Goal: Transaction & Acquisition: Purchase product/service

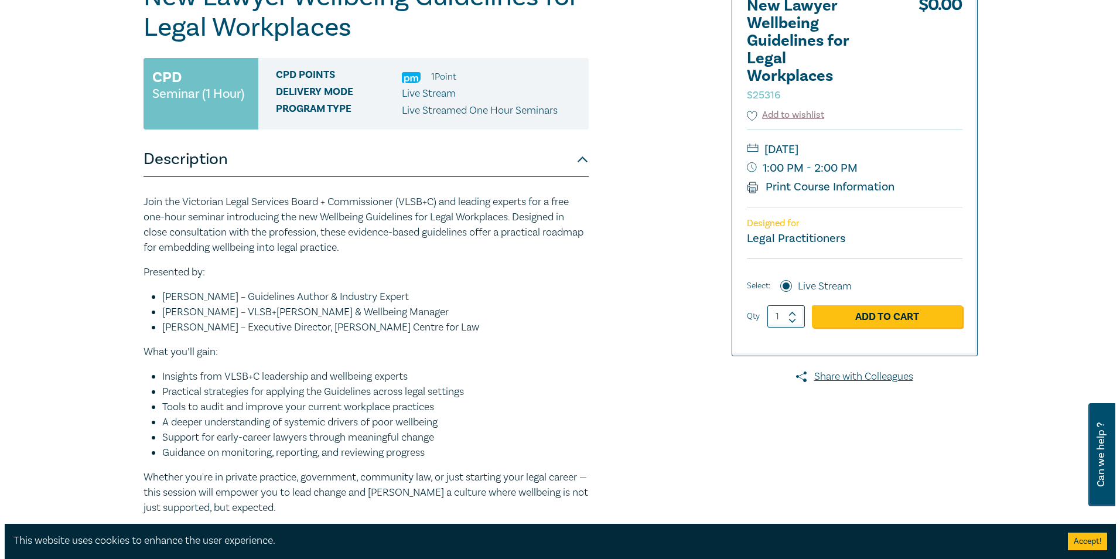
scroll to position [176, 0]
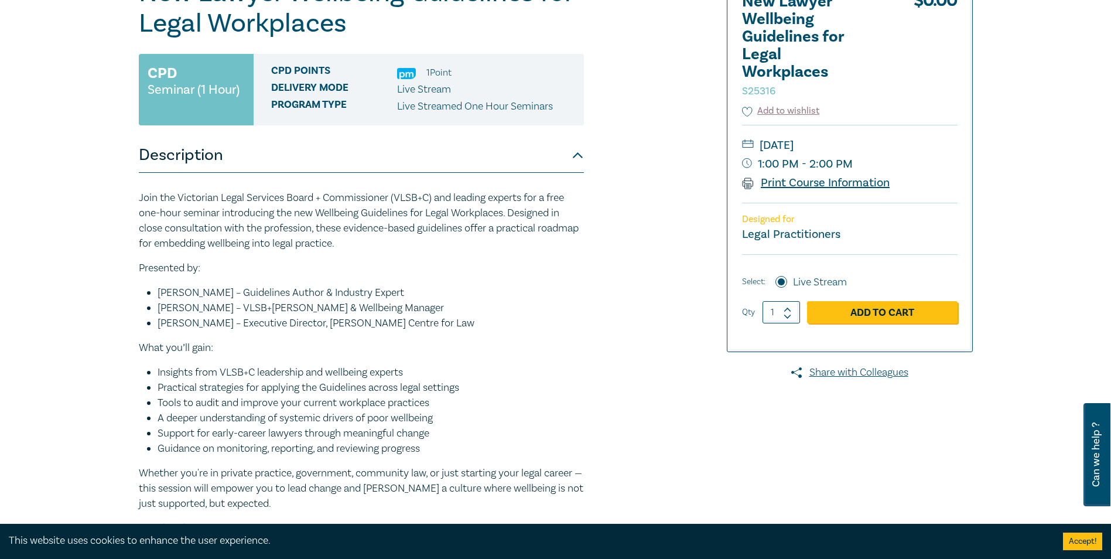
click at [858, 181] on link "Print Course Information" at bounding box center [816, 182] width 148 height 15
click at [875, 313] on link "Add to Cart" at bounding box center [882, 312] width 151 height 22
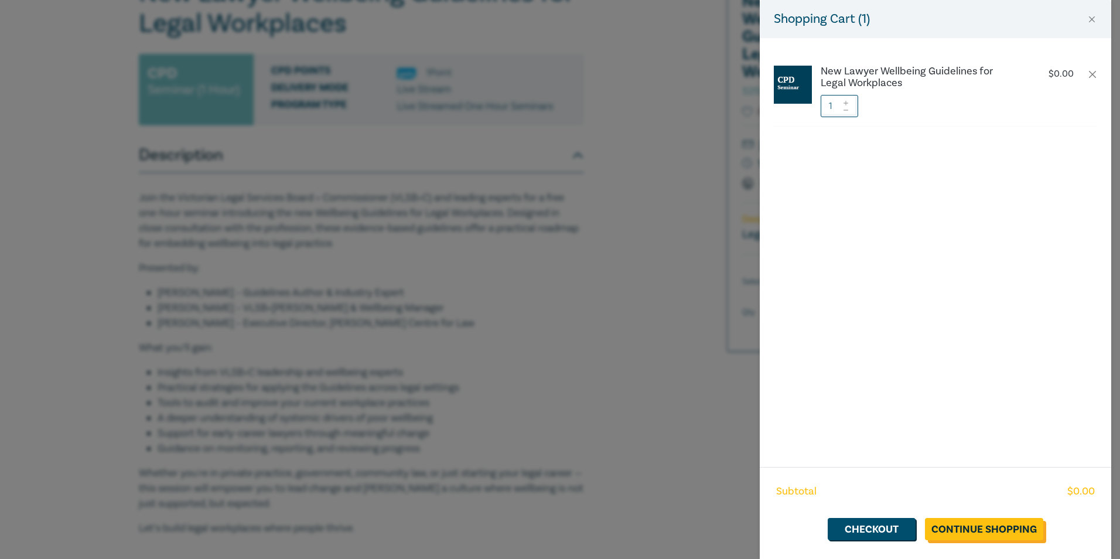
click at [1012, 530] on link "Continue Shopping" at bounding box center [984, 529] width 118 height 22
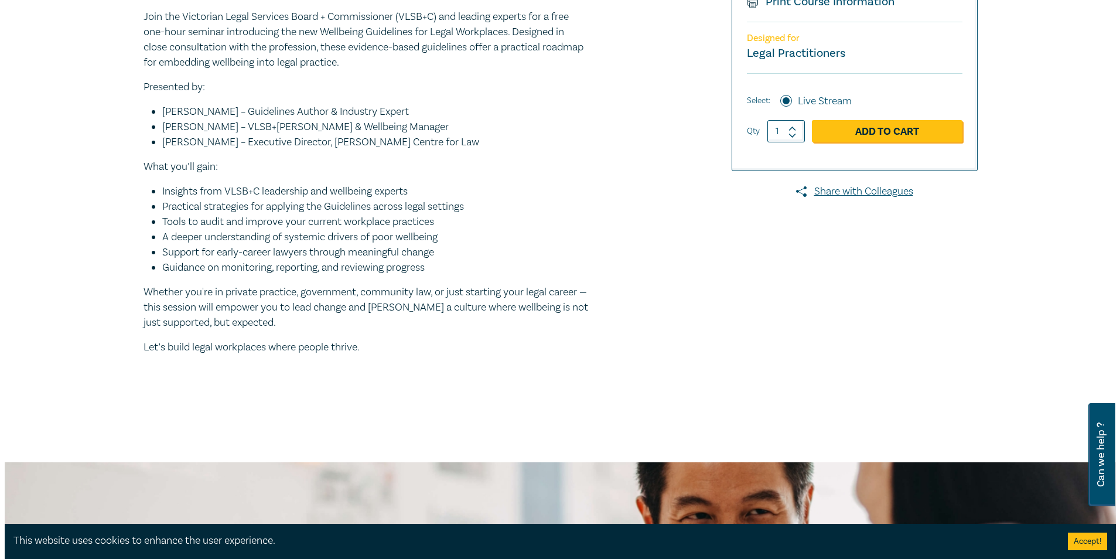
scroll to position [88, 0]
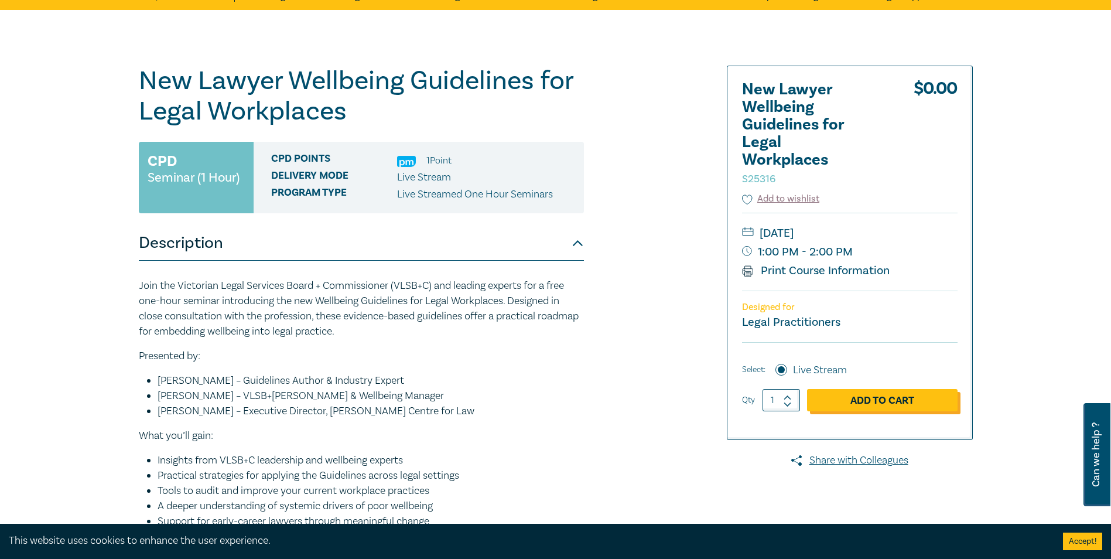
click at [892, 400] on link "Add to Cart" at bounding box center [882, 400] width 151 height 22
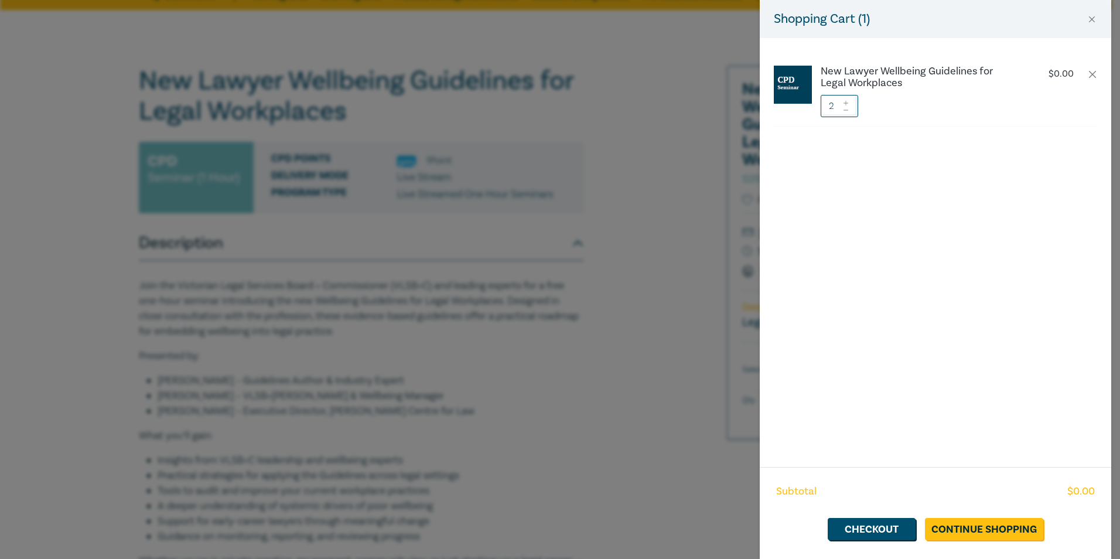
click at [846, 108] on icon at bounding box center [846, 110] width 8 height 5
click at [890, 525] on link "Checkout" at bounding box center [872, 529] width 88 height 22
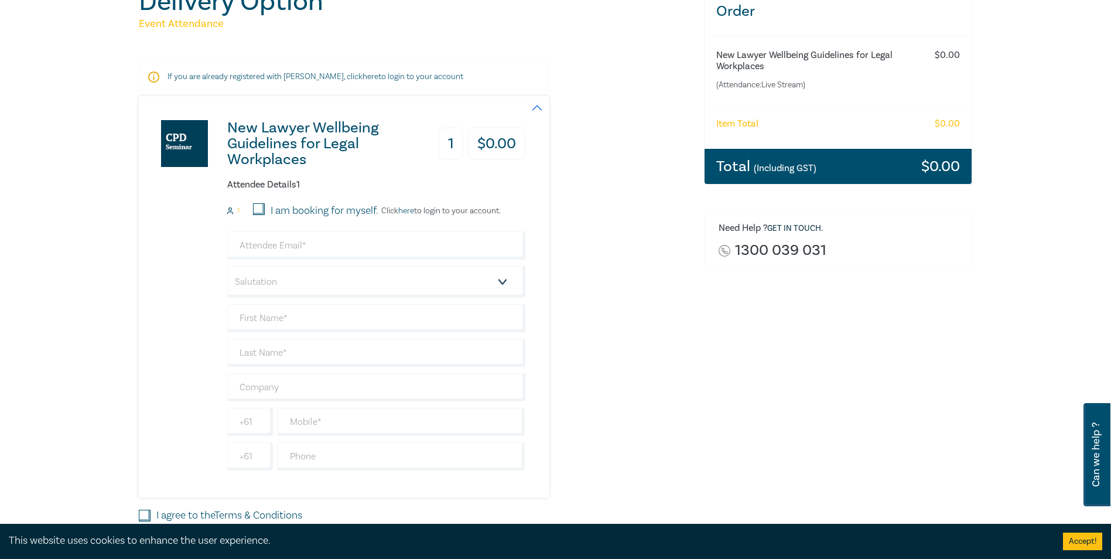
scroll to position [190, 0]
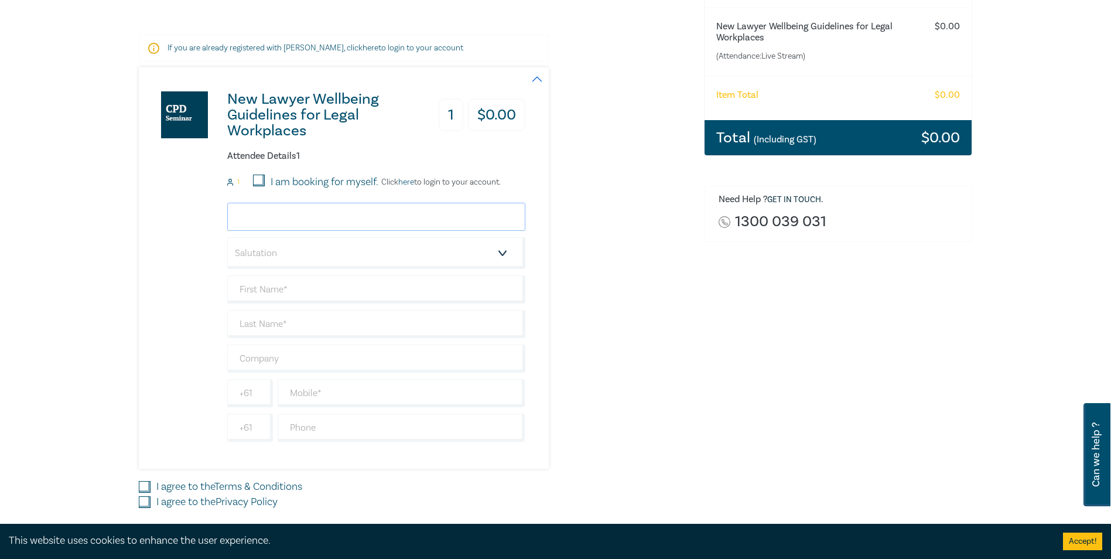
click at [361, 215] on input "email" at bounding box center [376, 217] width 298 height 28
type input "anna@denisedwyer.com.au"
type input "Anna"
click at [502, 252] on select "Salutation Mr. Mrs. Ms. Miss Dr. Prof. Other" at bounding box center [376, 253] width 298 height 32
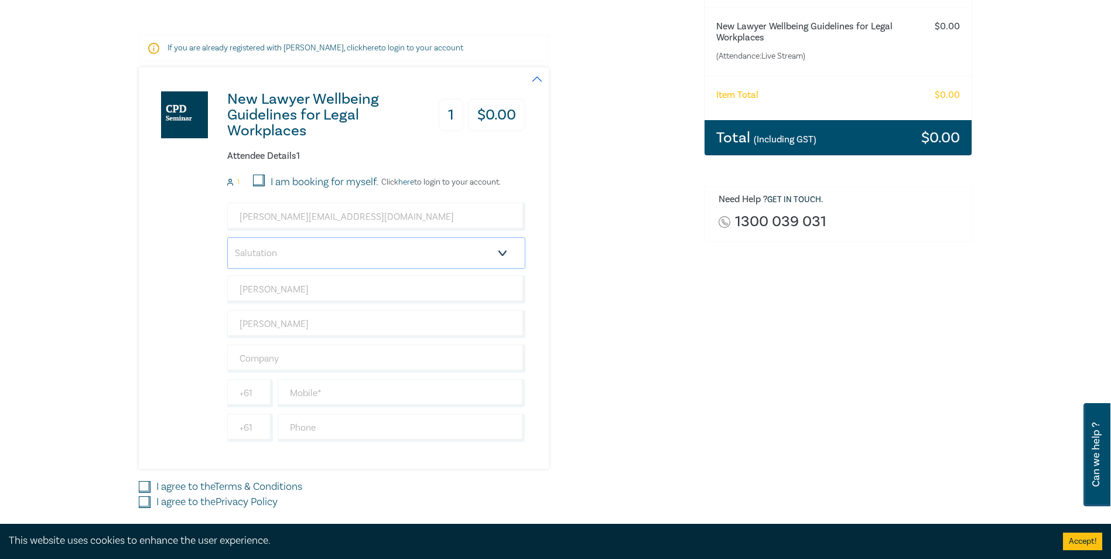
select select "Ms."
click at [227, 237] on select "Salutation Mr. Mrs. Ms. Miss Dr. Prof. Other" at bounding box center [376, 253] width 298 height 32
click at [339, 331] on input "Anna" at bounding box center [376, 324] width 298 height 28
type input "Araneta"
click at [615, 361] on div "New Lawyer Wellbeing Guidelines for Legal Workplaces 1 $ 0.00 Attendee Details …" at bounding box center [414, 267] width 551 height 401
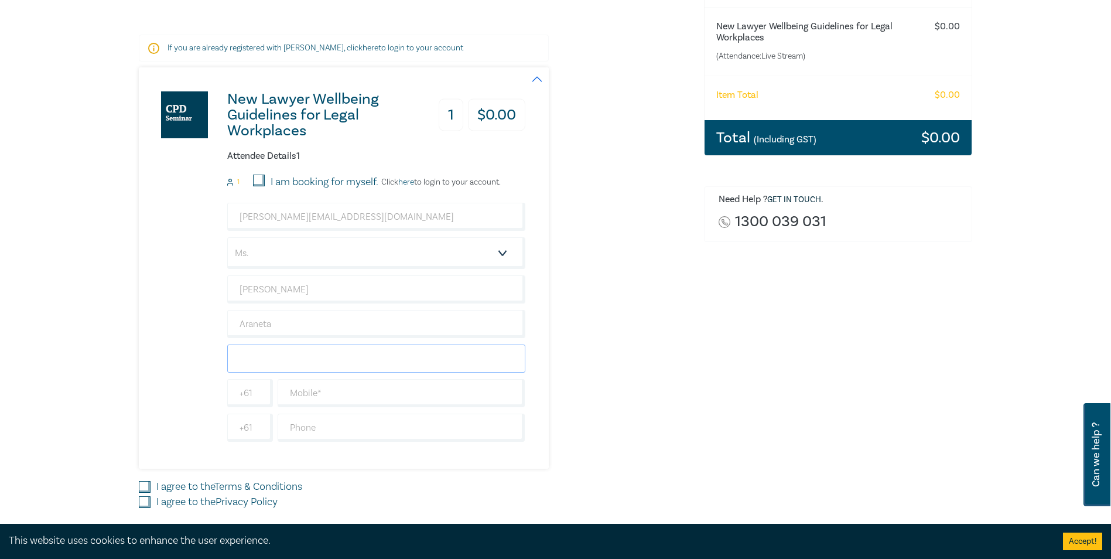
click at [301, 364] on input "text" at bounding box center [376, 358] width 298 height 28
type input "Denise Dwyer Lawyers"
click at [357, 385] on input "text" at bounding box center [402, 393] width 248 height 28
type input "0413036583"
click at [360, 429] on input "text" at bounding box center [402, 428] width 248 height 28
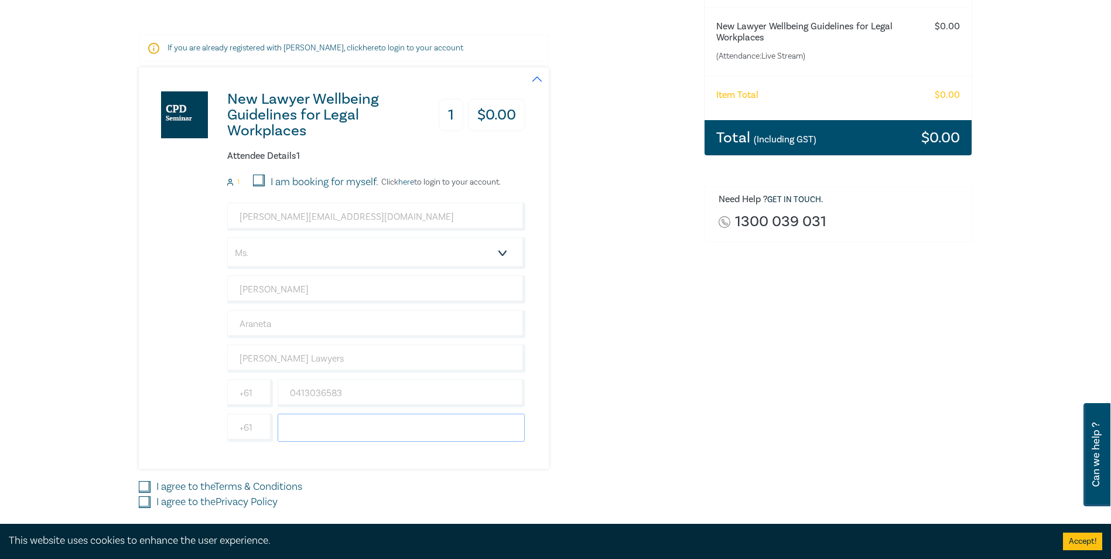
type input "97814612"
click at [636, 420] on div "New Lawyer Wellbeing Guidelines for Legal Workplaces 1 $ 0.00 Attendee Details …" at bounding box center [414, 267] width 551 height 401
click at [149, 483] on input "I agree to the Terms & Conditions" at bounding box center [145, 487] width 12 height 12
checkbox input "true"
click at [147, 503] on input "I agree to the Privacy Policy" at bounding box center [145, 502] width 12 height 12
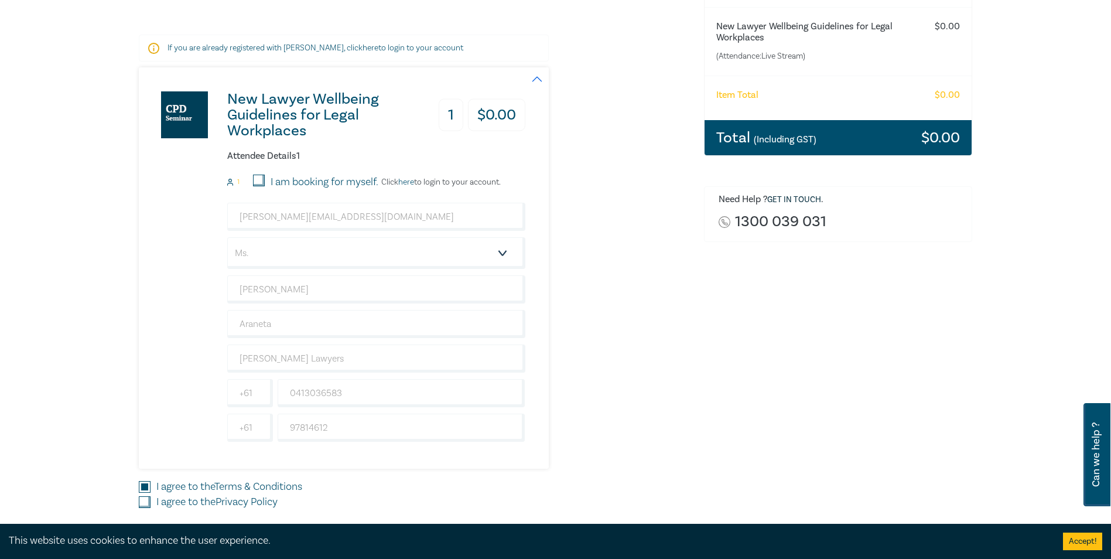
checkbox input "true"
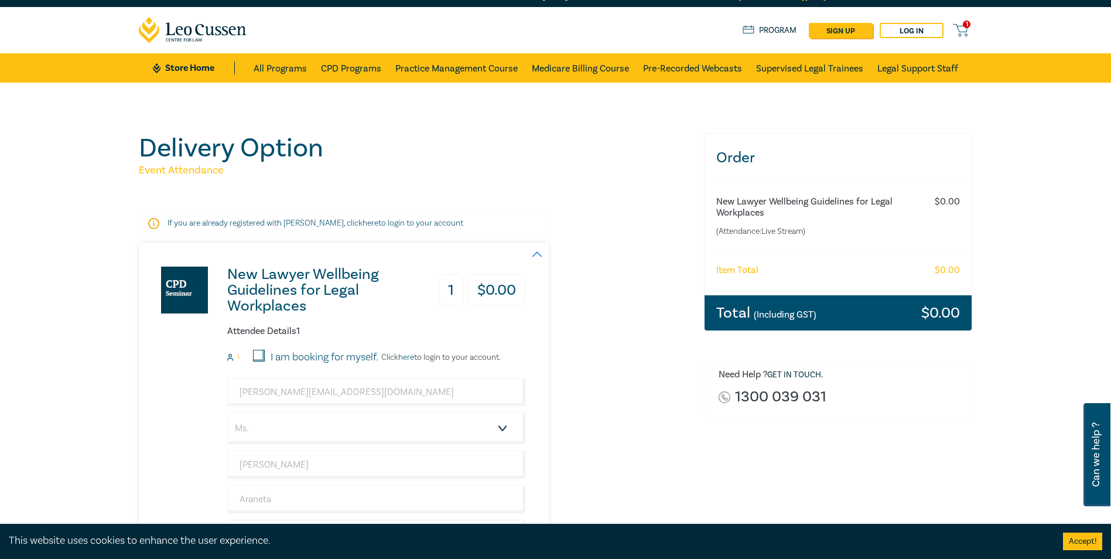
scroll to position [15, 0]
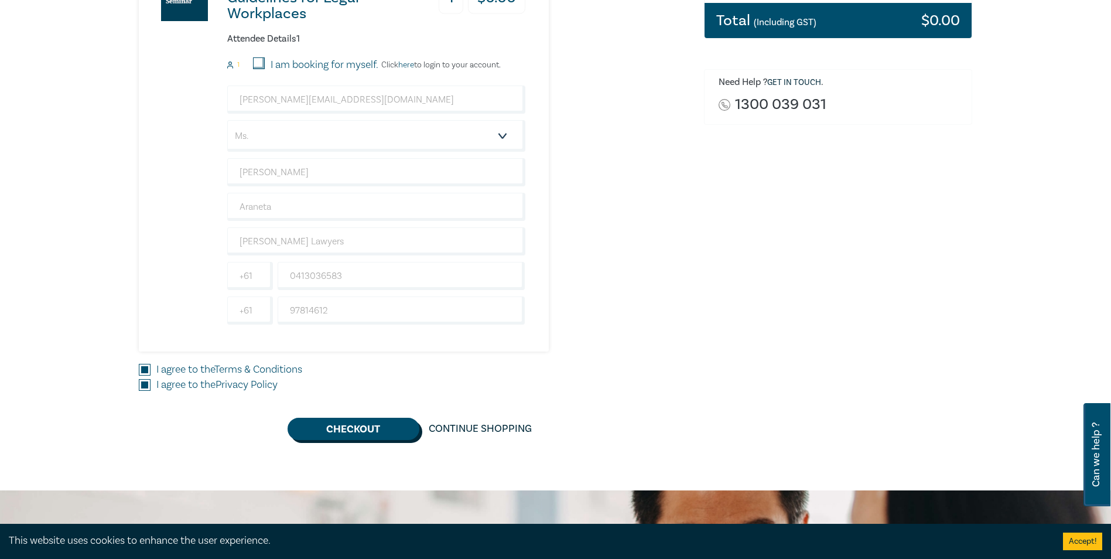
click at [349, 428] on button "Checkout" at bounding box center [354, 429] width 132 height 22
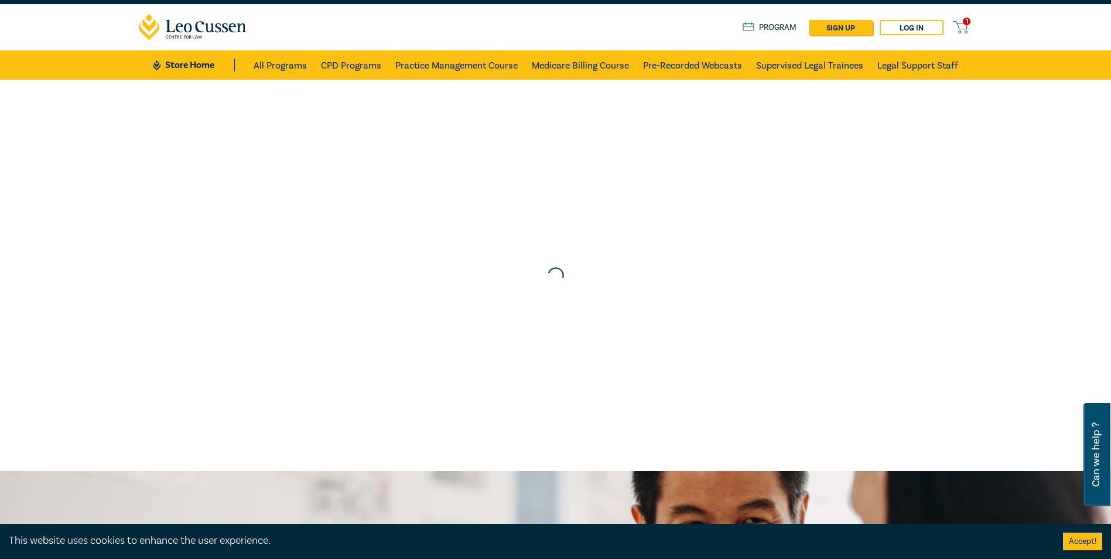
scroll to position [0, 0]
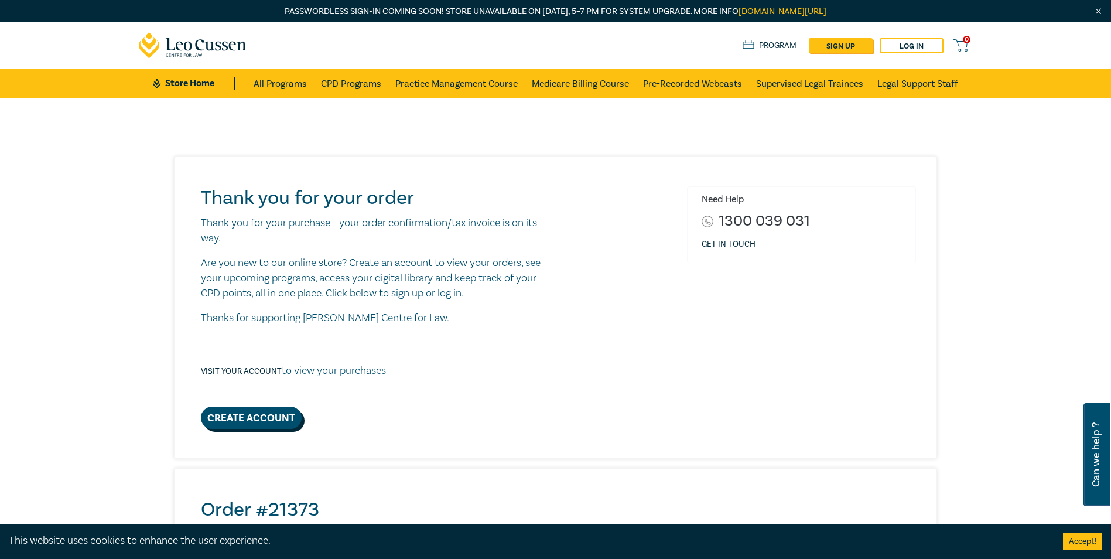
click at [267, 414] on link "Create Account" at bounding box center [251, 418] width 101 height 22
select select "AU"
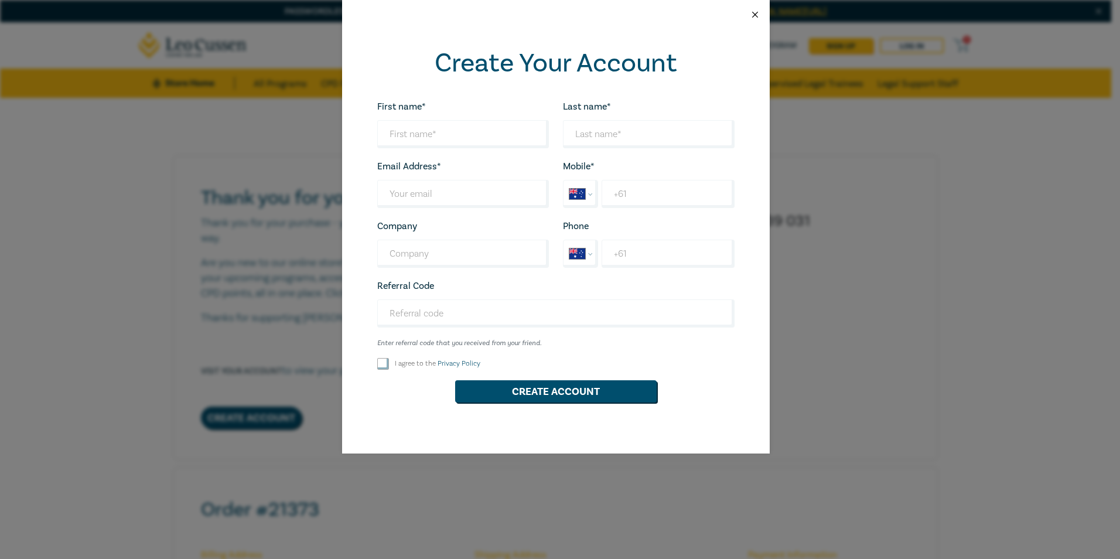
click at [759, 9] on button "Close" at bounding box center [755, 14] width 11 height 11
